Goal: Task Accomplishment & Management: Complete application form

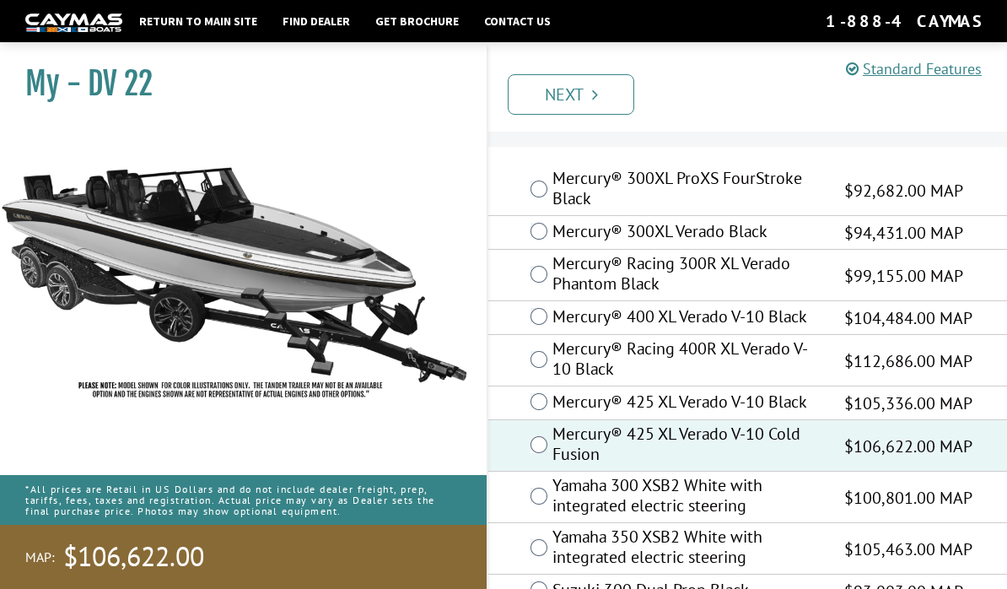
scroll to position [37, 0]
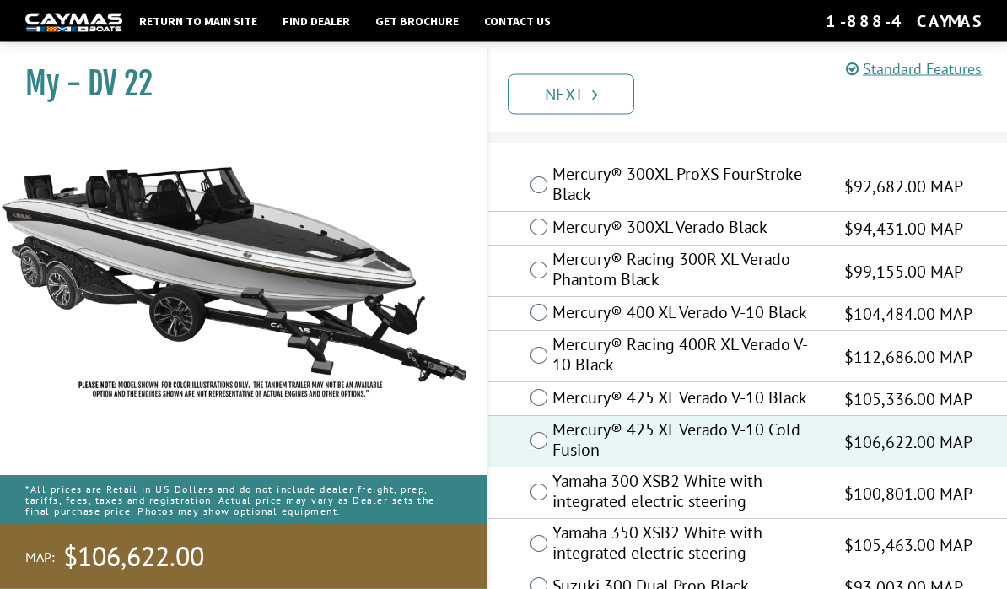
click at [593, 98] on icon "Pagination" at bounding box center [595, 94] width 6 height 17
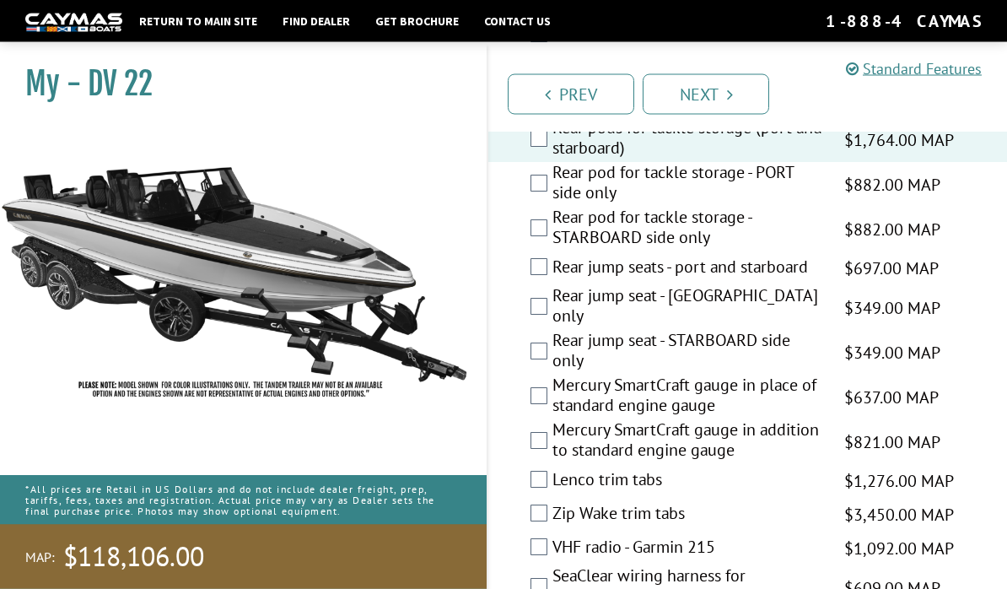
scroll to position [3576, 0]
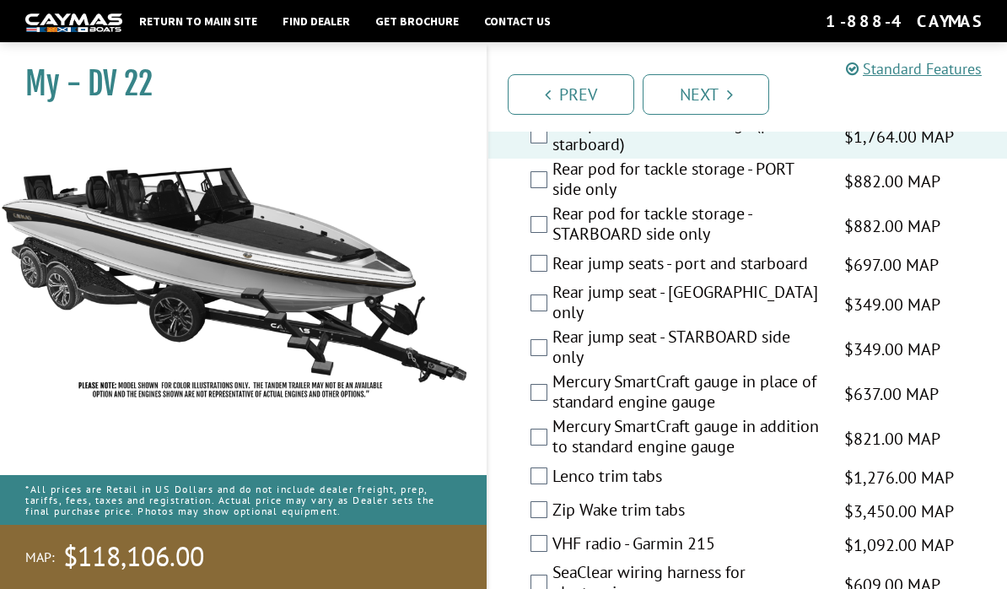
click at [553, 416] on label "Mercury SmartCraft gauge in addition to standard engine gauge" at bounding box center [687, 438] width 271 height 45
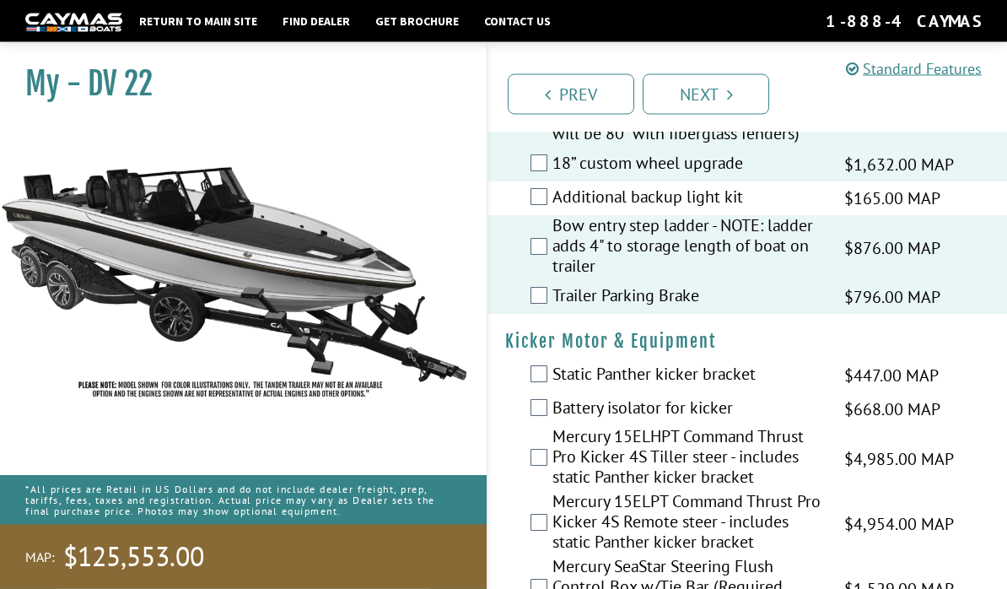
scroll to position [4678, 0]
click at [535, 491] on div "Mercury 15ELPT Command Thrust Pro Kicker 4S Remote steer - includes static Pant…" at bounding box center [747, 523] width 519 height 65
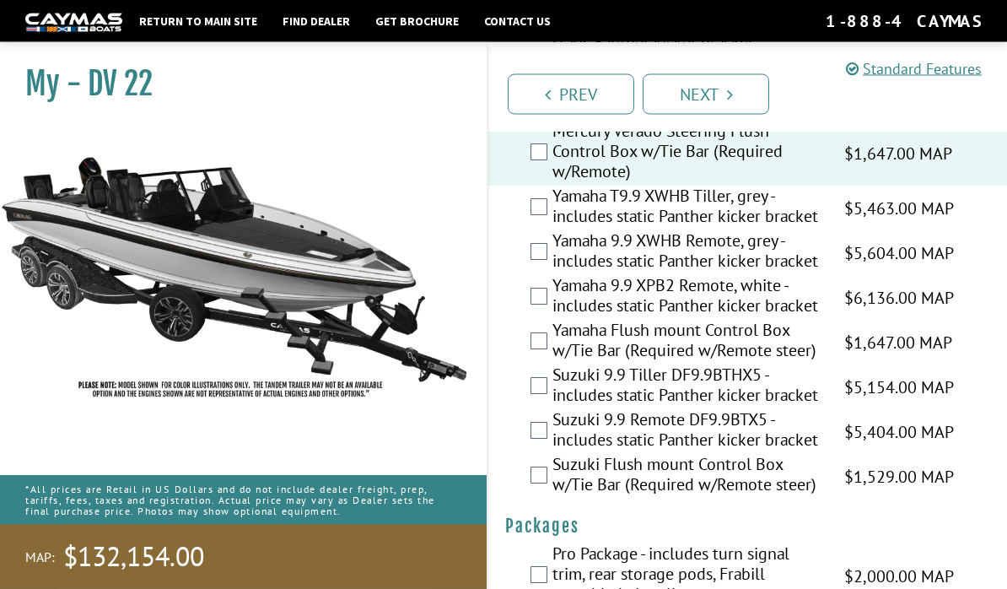
scroll to position [5187, 0]
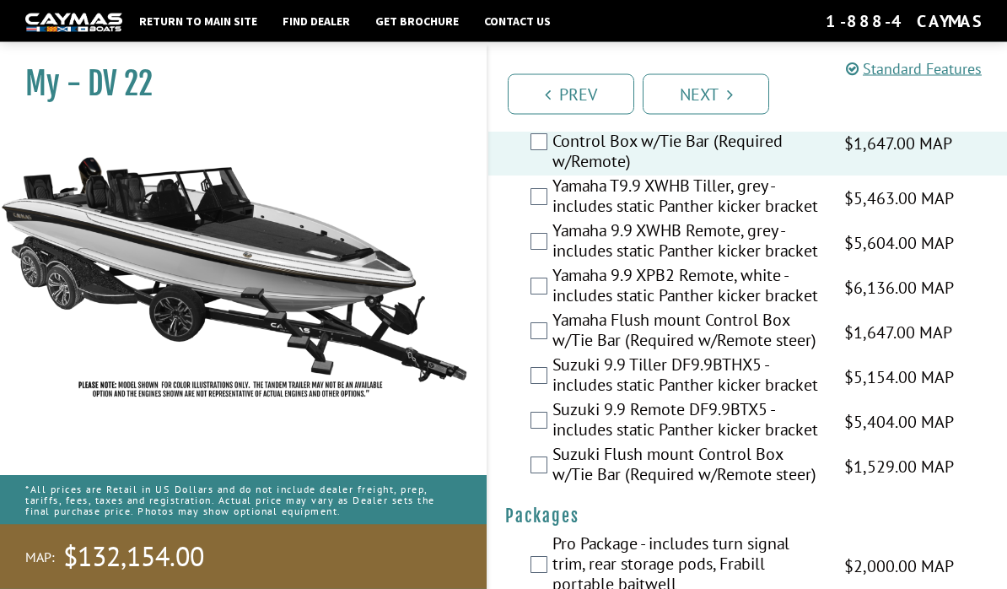
click at [728, 90] on icon "Pagination" at bounding box center [730, 94] width 6 height 17
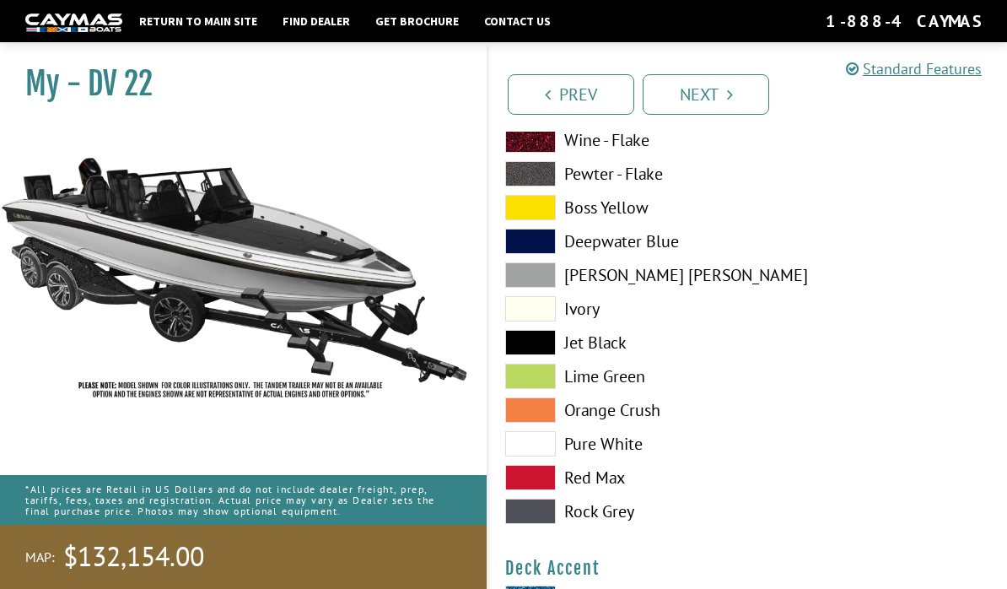
scroll to position [787, 0]
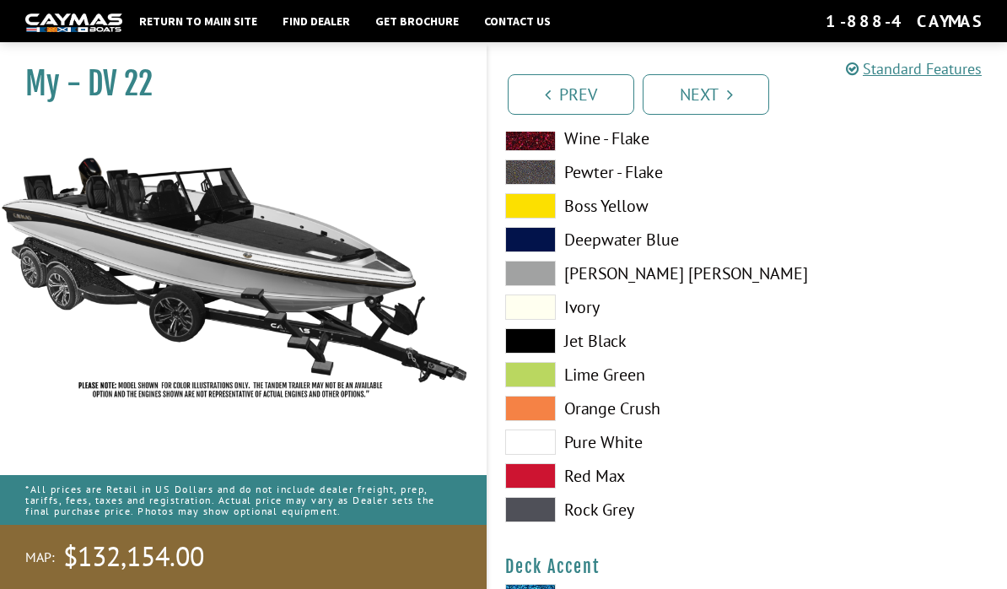
click at [545, 444] on span at bounding box center [530, 441] width 51 height 25
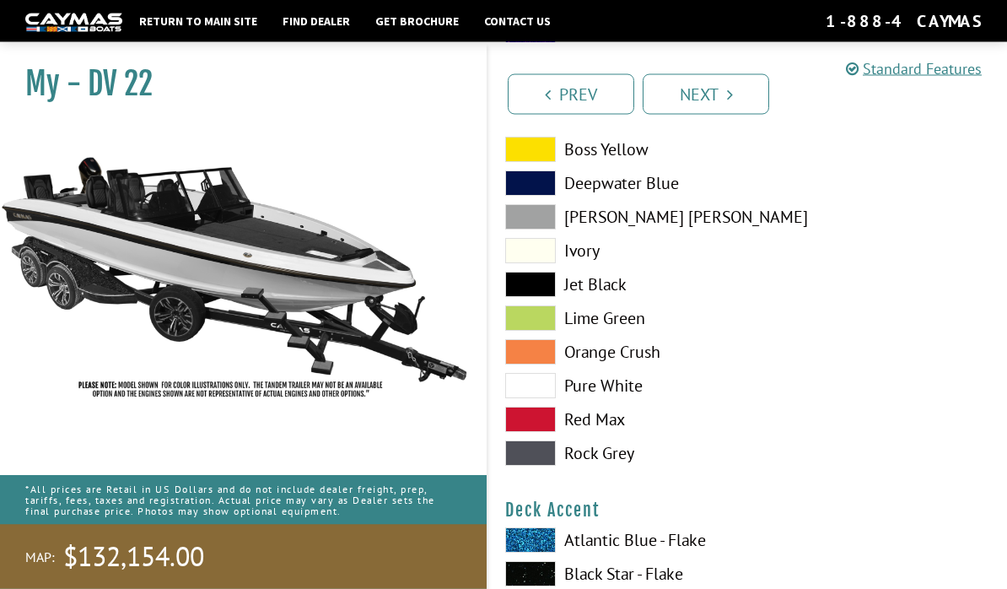
scroll to position [868, 0]
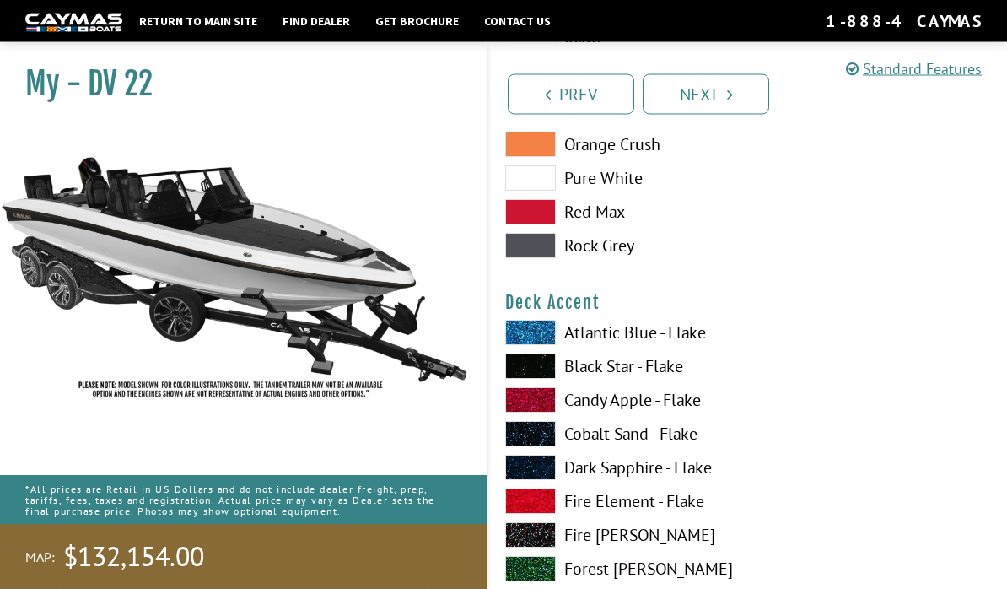
click at [553, 404] on span at bounding box center [530, 400] width 51 height 25
click at [547, 470] on span at bounding box center [530, 466] width 51 height 25
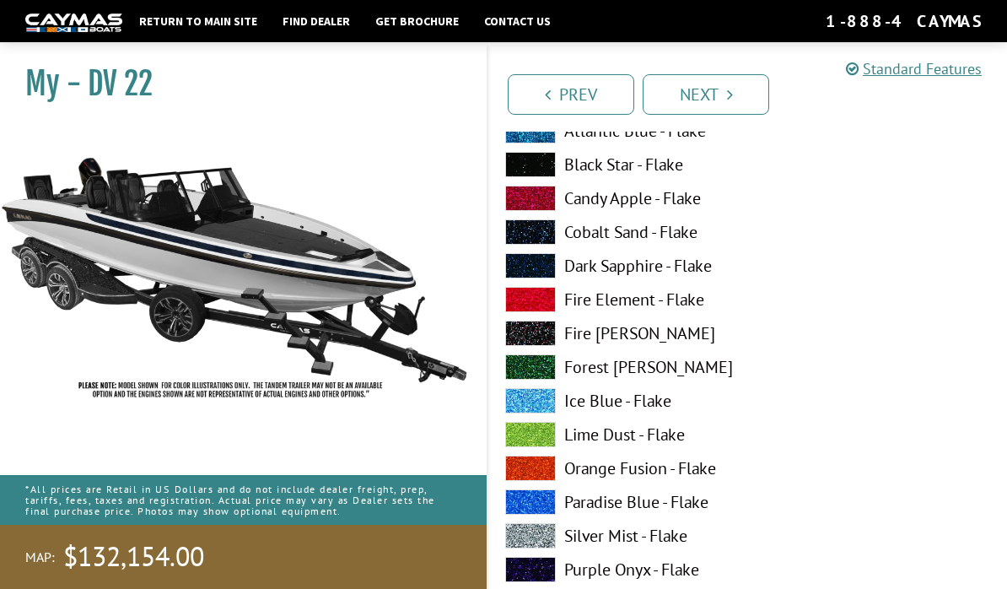
scroll to position [2325, 0]
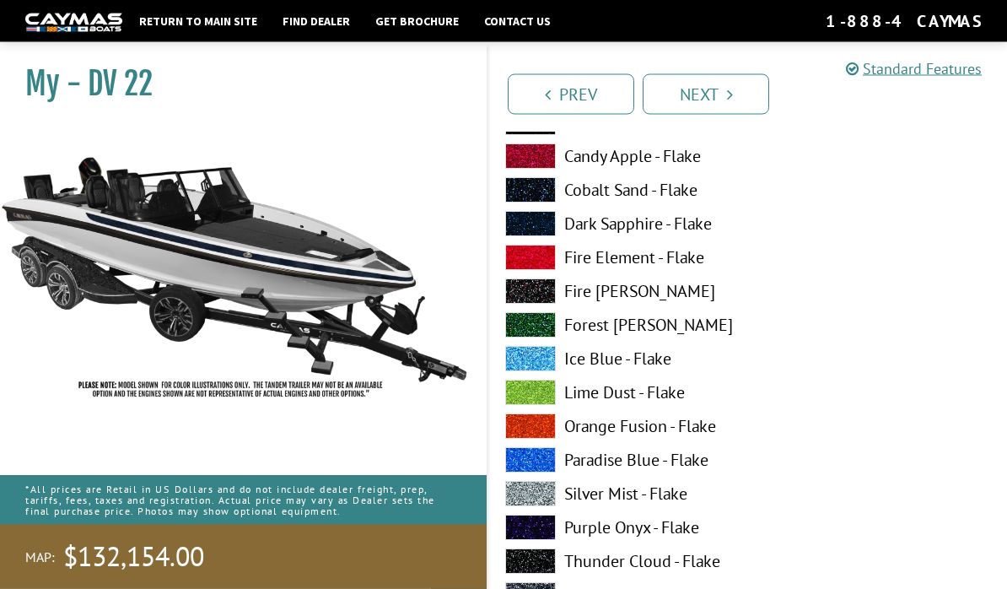
click at [548, 259] on span at bounding box center [530, 257] width 51 height 25
click at [544, 495] on span at bounding box center [530, 493] width 51 height 25
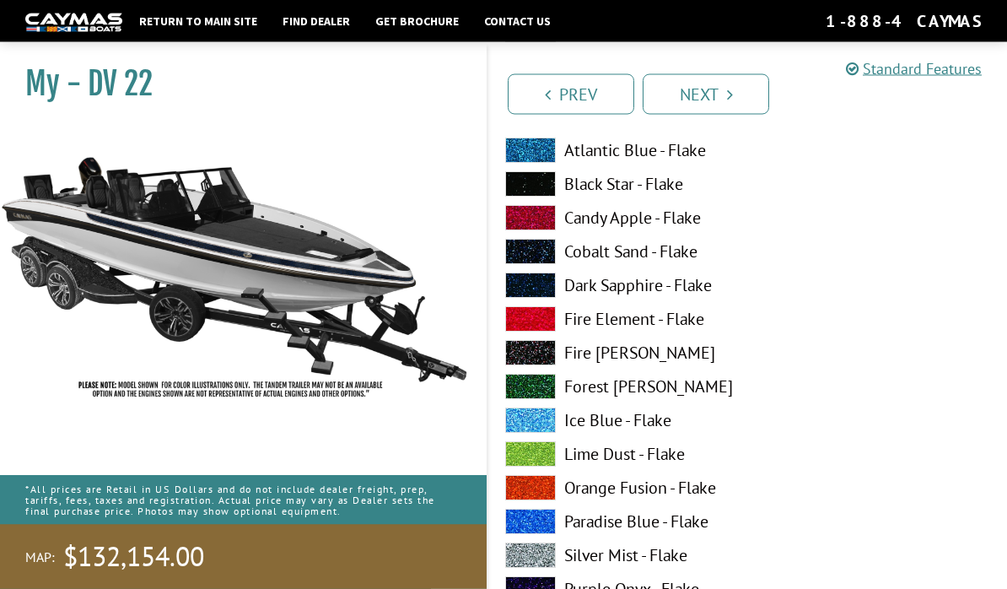
scroll to position [2961, 0]
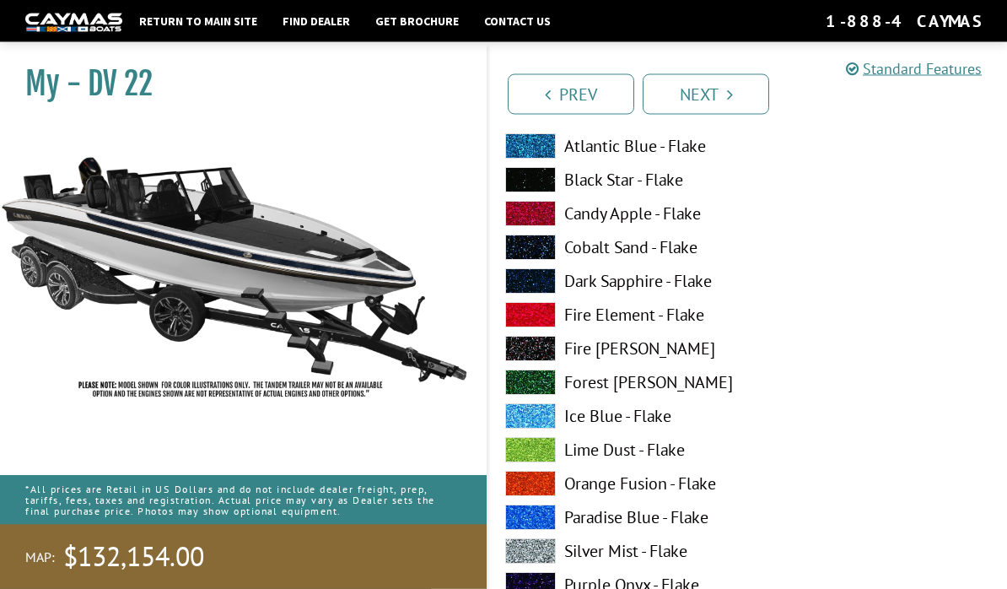
click at [546, 286] on span at bounding box center [530, 281] width 51 height 25
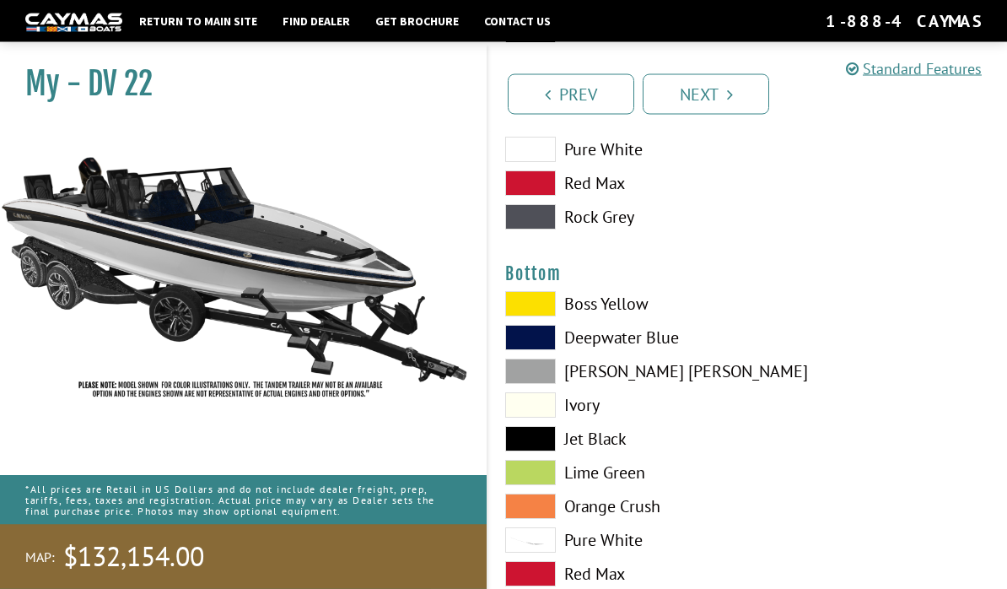
scroll to position [3835, 0]
click at [546, 347] on span at bounding box center [530, 337] width 51 height 25
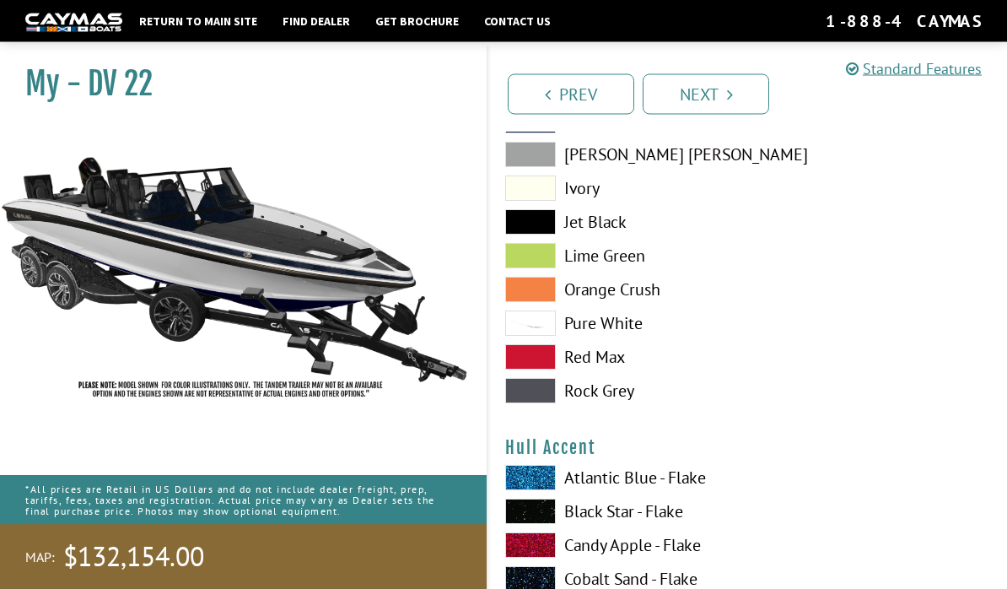
scroll to position [4052, 0]
click at [542, 331] on span at bounding box center [530, 322] width 51 height 25
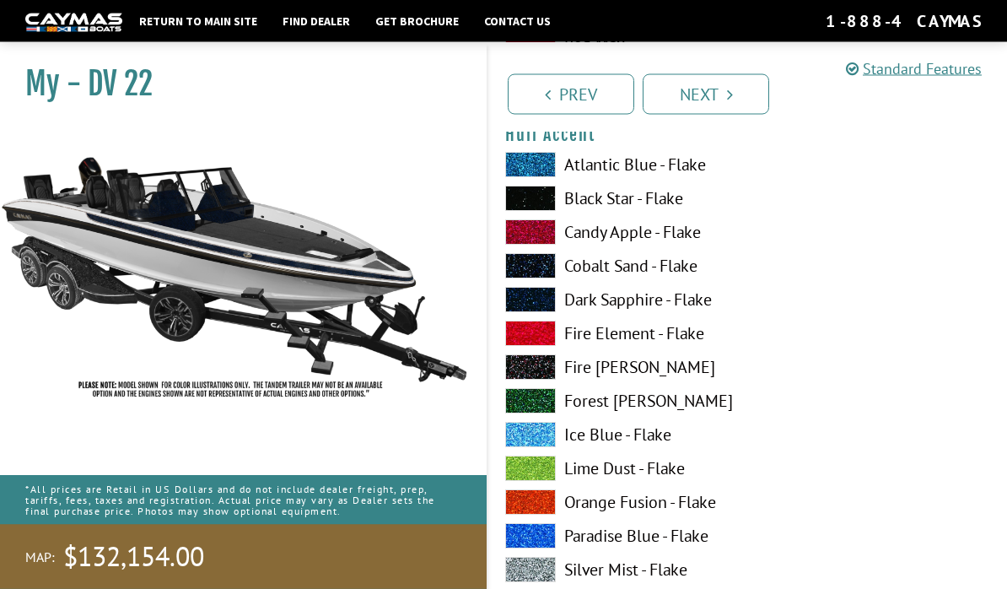
scroll to position [4365, 0]
click at [548, 344] on span at bounding box center [530, 332] width 51 height 25
click at [552, 572] on span at bounding box center [530, 568] width 51 height 25
click at [536, 306] on span at bounding box center [530, 299] width 51 height 25
click at [534, 308] on span at bounding box center [530, 299] width 51 height 25
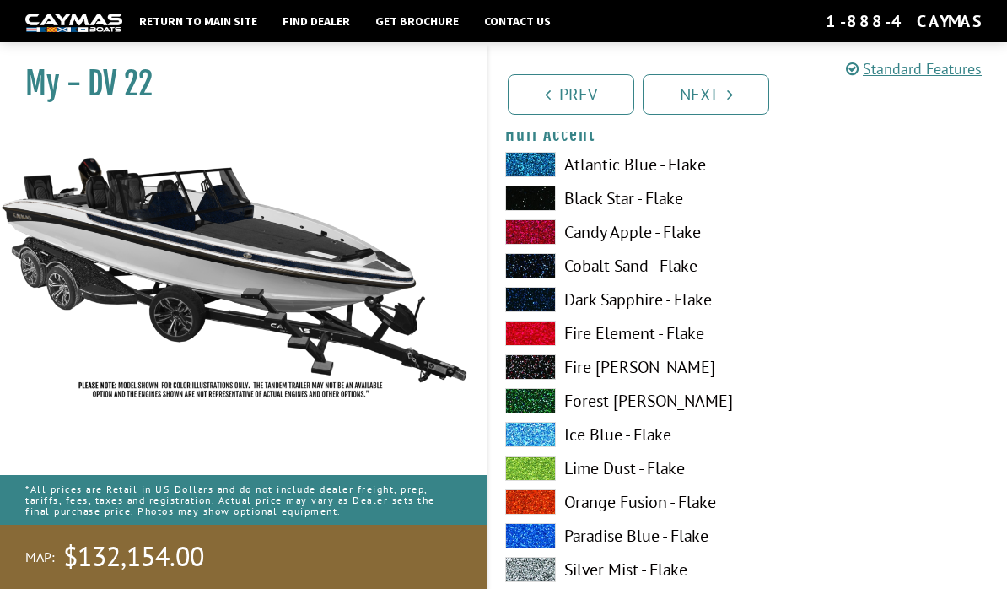
click at [541, 312] on span at bounding box center [530, 299] width 51 height 25
click at [535, 310] on span at bounding box center [530, 299] width 51 height 25
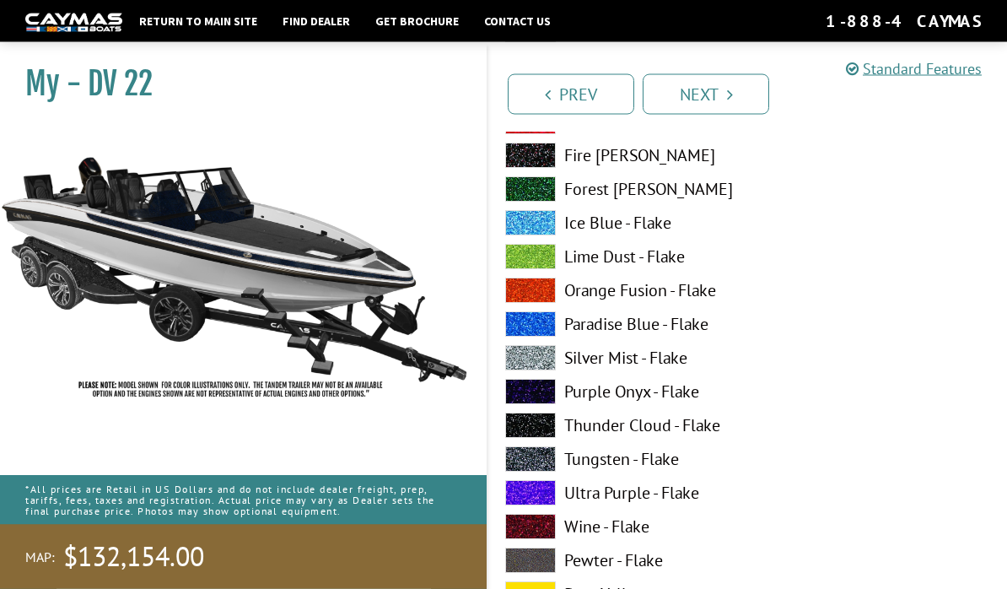
scroll to position [4598, 0]
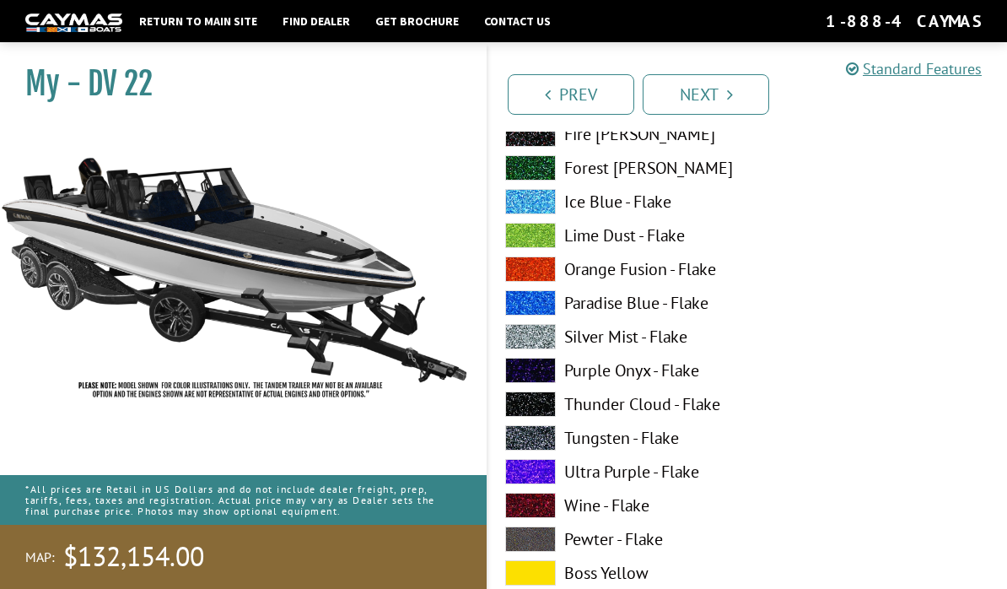
click at [537, 346] on span at bounding box center [530, 336] width 51 height 25
click at [534, 347] on span at bounding box center [530, 336] width 51 height 25
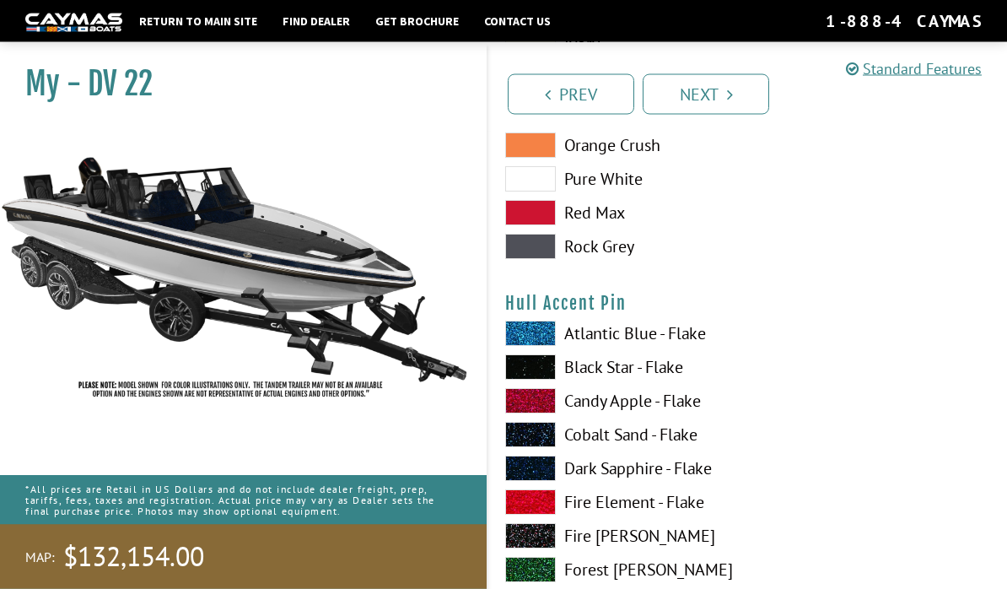
scroll to position [5228, 0]
click at [543, 409] on span at bounding box center [530, 400] width 51 height 25
click at [538, 409] on span at bounding box center [530, 400] width 51 height 25
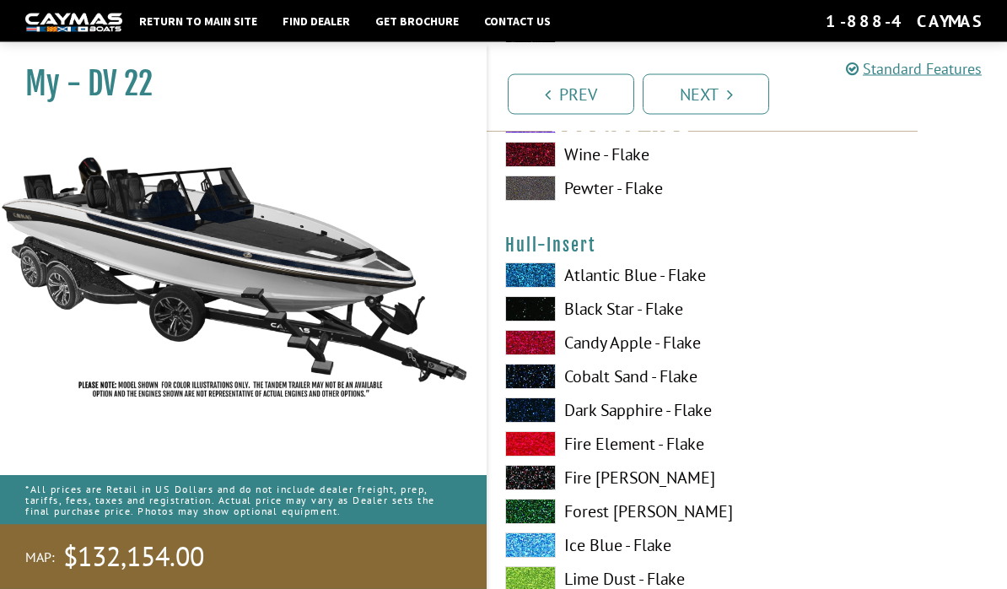
scroll to position [5980, 0]
click at [544, 421] on span at bounding box center [530, 409] width 51 height 25
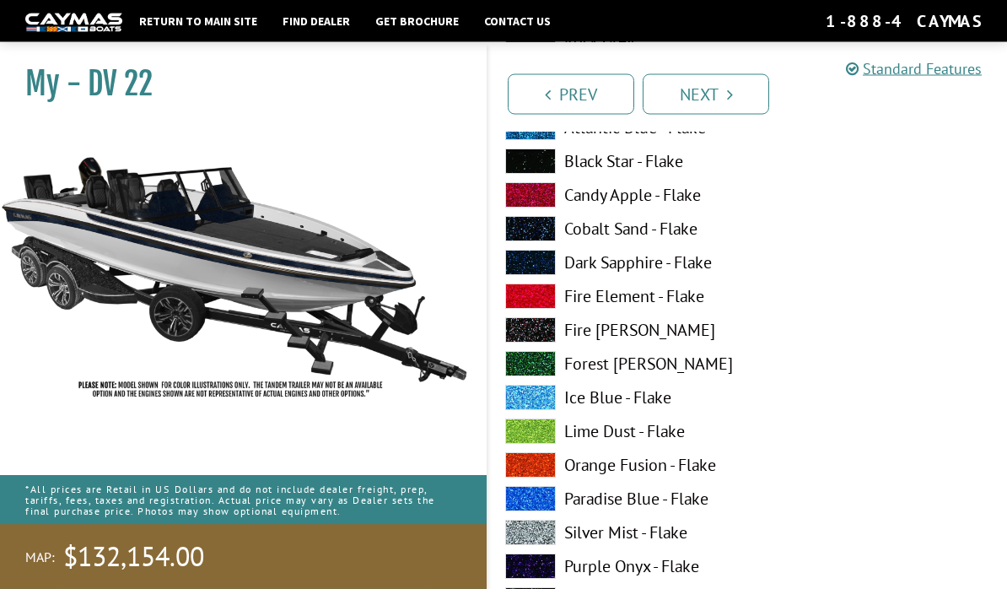
scroll to position [7158, 0]
click at [540, 541] on span at bounding box center [530, 531] width 51 height 25
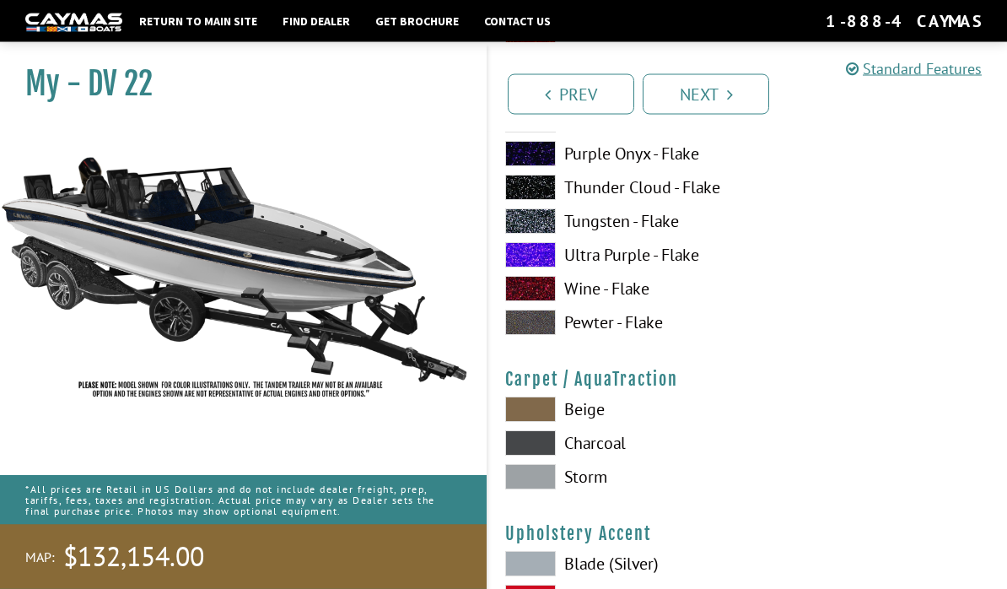
scroll to position [7576, 0]
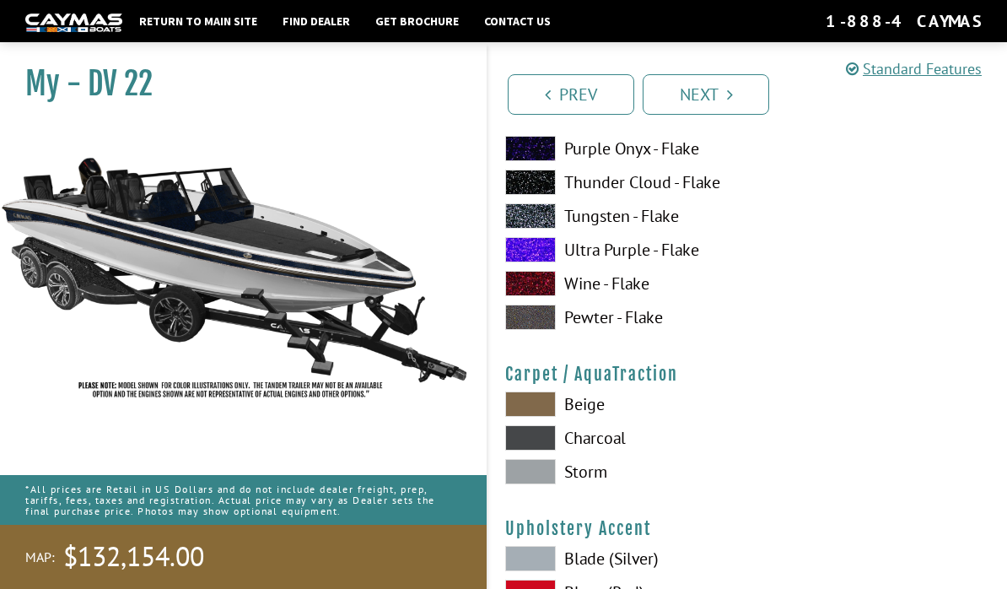
click at [548, 481] on span at bounding box center [530, 471] width 51 height 25
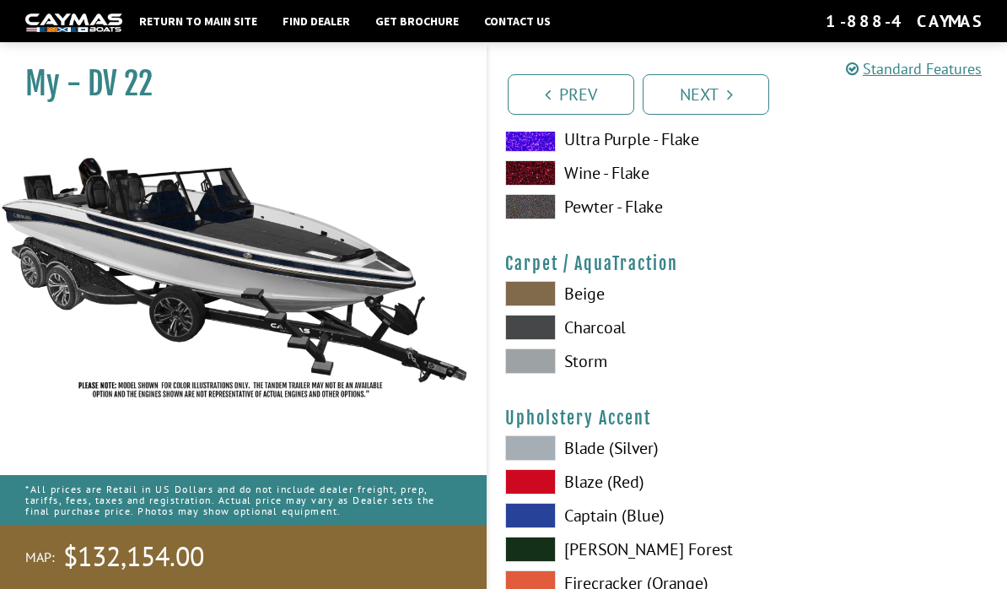
scroll to position [7695, 0]
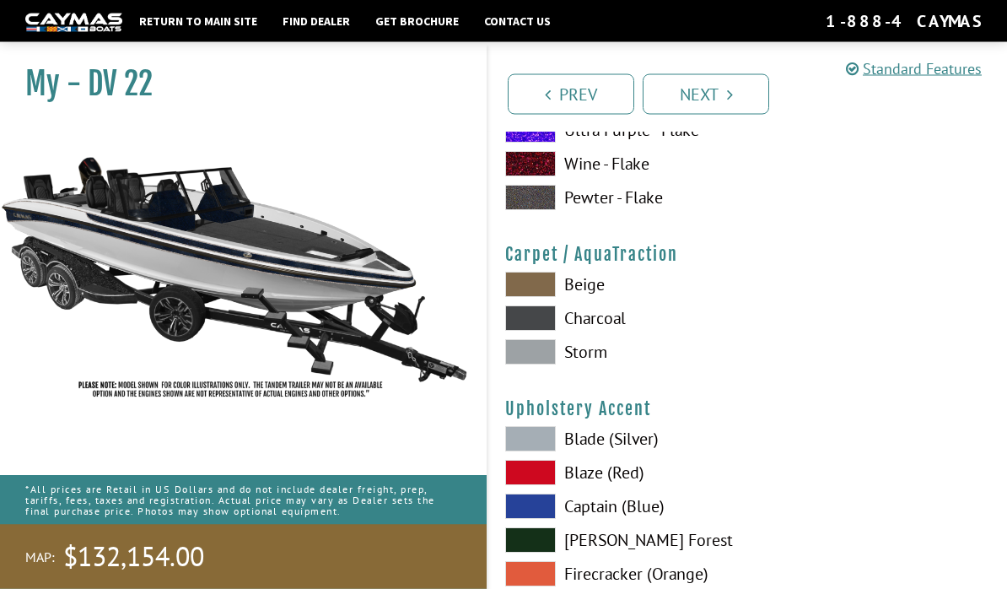
click at [540, 452] on span at bounding box center [530, 439] width 51 height 25
click at [538, 364] on span at bounding box center [530, 351] width 51 height 25
click at [546, 442] on span at bounding box center [530, 438] width 51 height 25
click at [543, 331] on span at bounding box center [530, 317] width 51 height 25
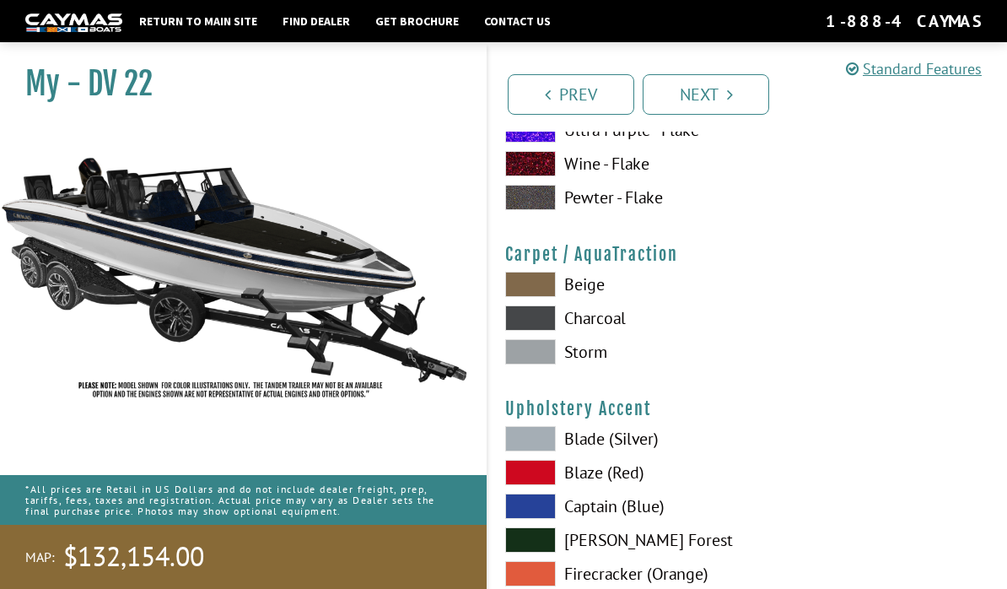
click at [541, 364] on span at bounding box center [530, 351] width 51 height 25
click at [541, 443] on span at bounding box center [530, 438] width 51 height 25
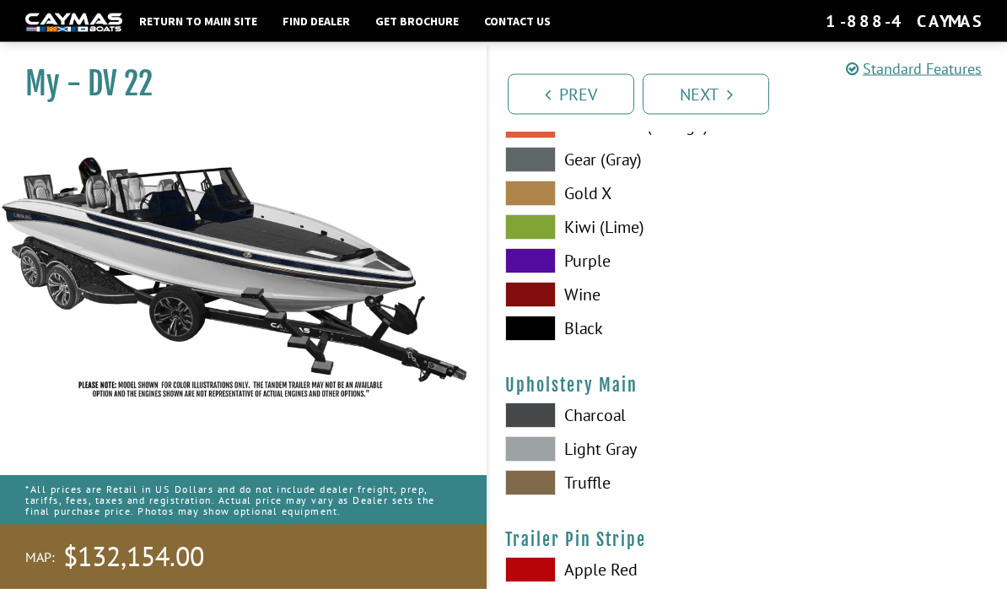
scroll to position [8143, 0]
click at [540, 461] on span at bounding box center [530, 448] width 51 height 25
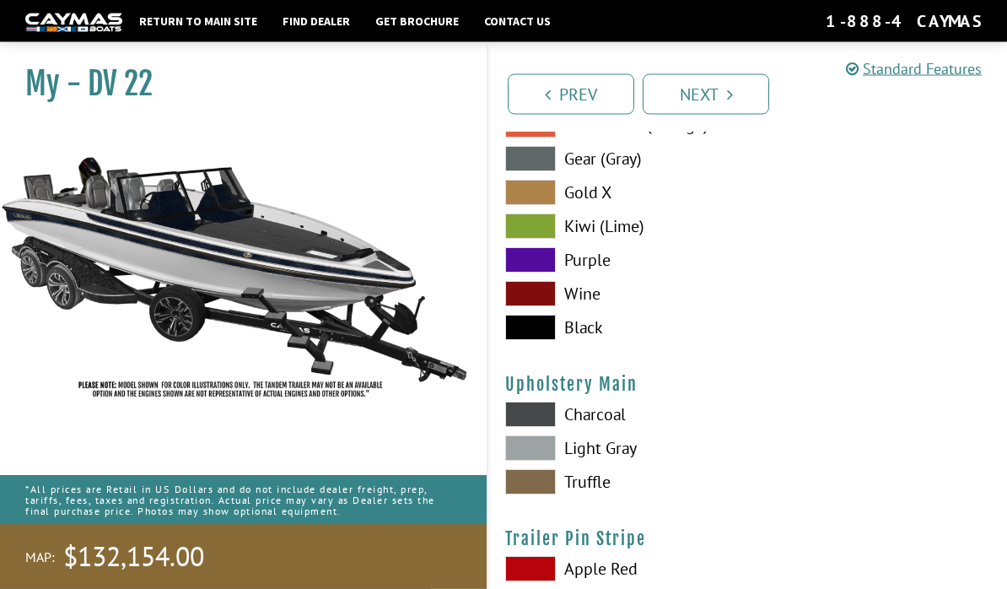
scroll to position [8144, 0]
click at [543, 459] on span at bounding box center [530, 447] width 51 height 25
click at [545, 460] on span at bounding box center [530, 447] width 51 height 25
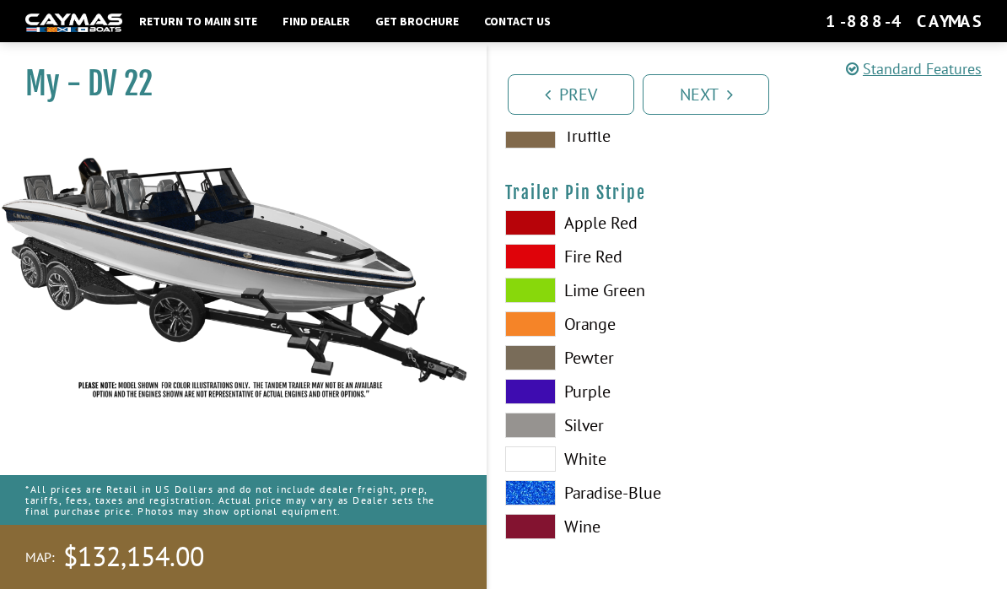
scroll to position [8502, 0]
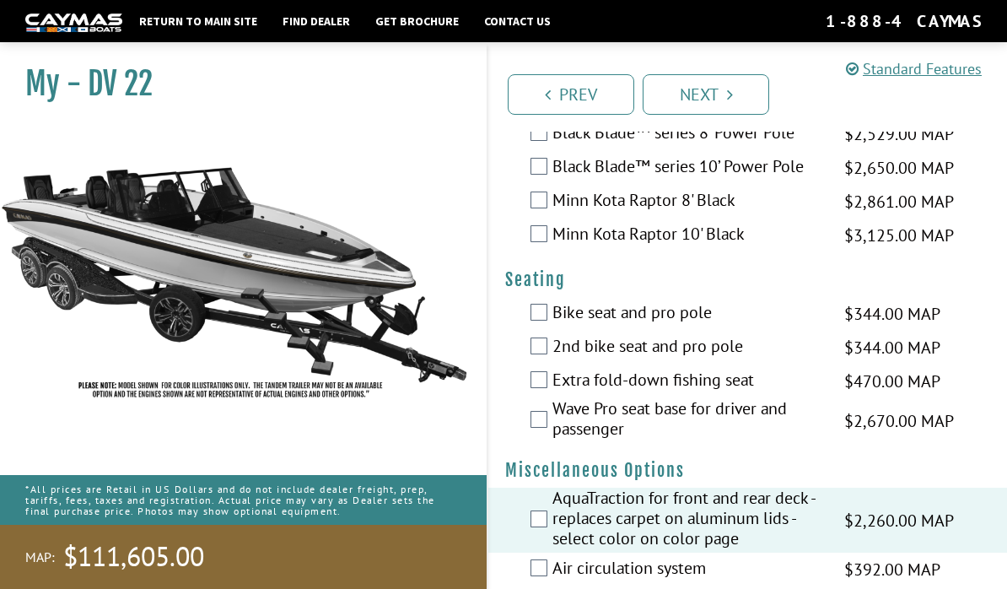
scroll to position [1973, 0]
